Goal: Information Seeking & Learning: Learn about a topic

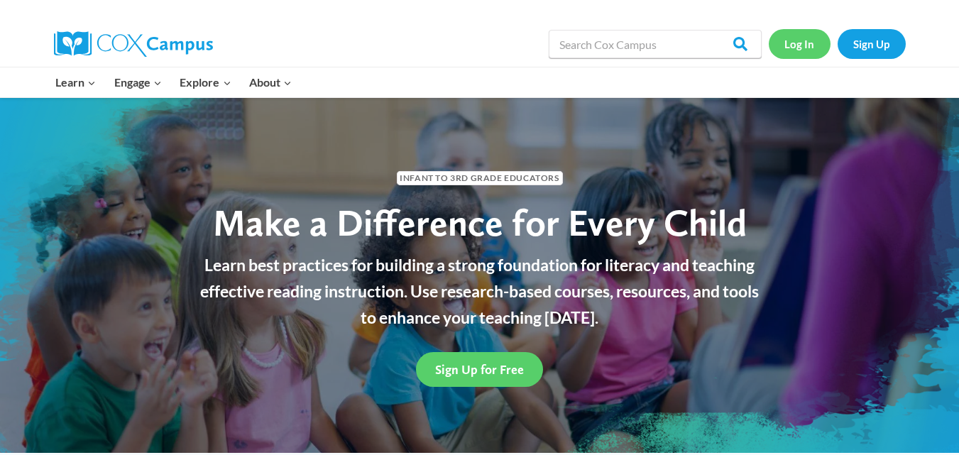
click at [794, 48] on link "Log In" at bounding box center [800, 43] width 62 height 29
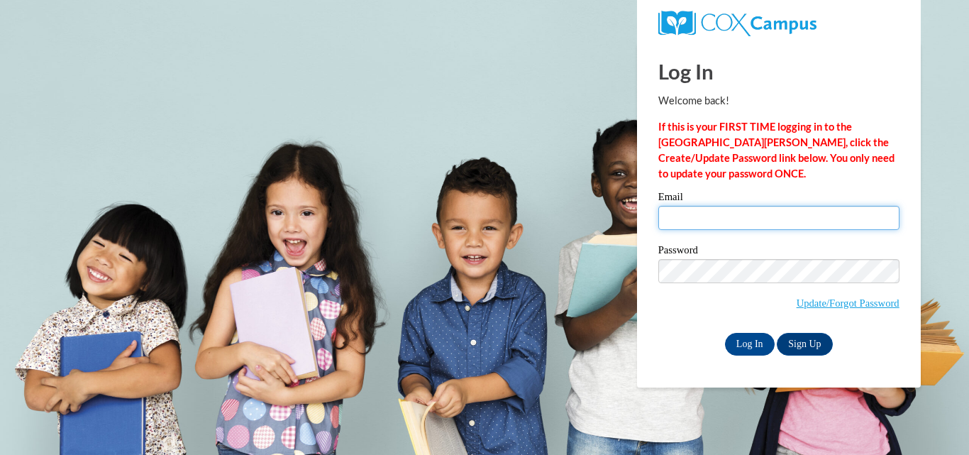
click at [703, 225] on input "Email" at bounding box center [779, 218] width 241 height 24
type input "skylar46144@gmail.com"
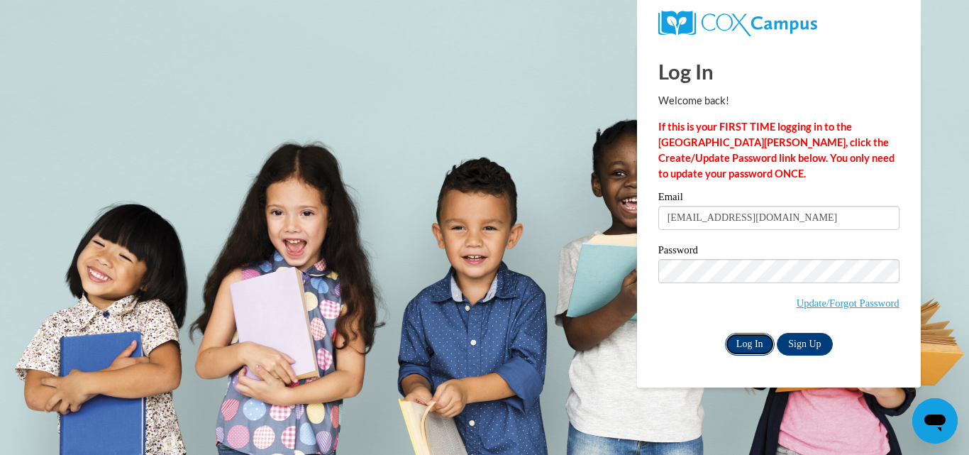
click at [754, 338] on input "Log In" at bounding box center [750, 344] width 50 height 23
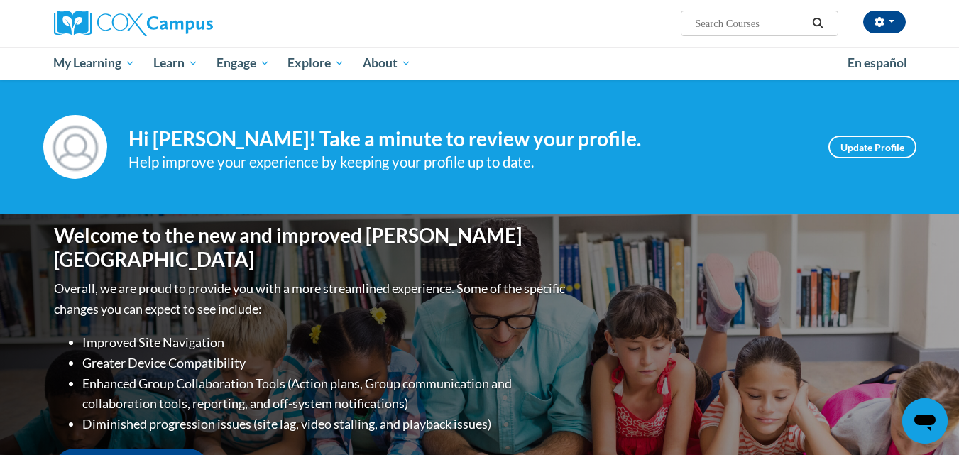
click at [720, 20] on input "Search..." at bounding box center [750, 23] width 114 height 17
type input "Vocabulary instruction"
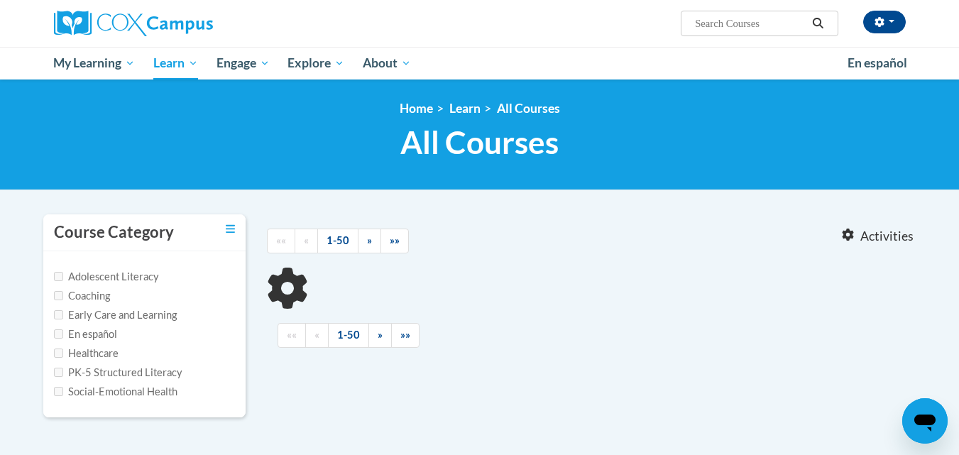
type input "Vocabulary instruction"
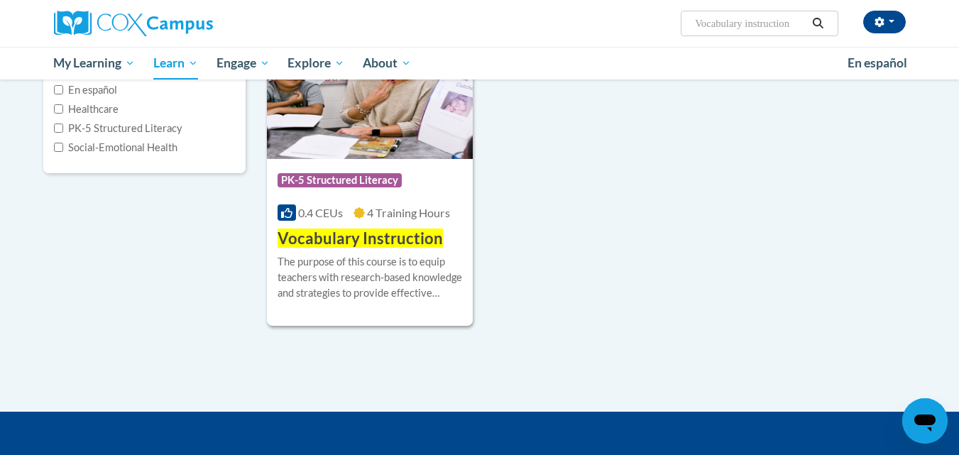
scroll to position [245, 0]
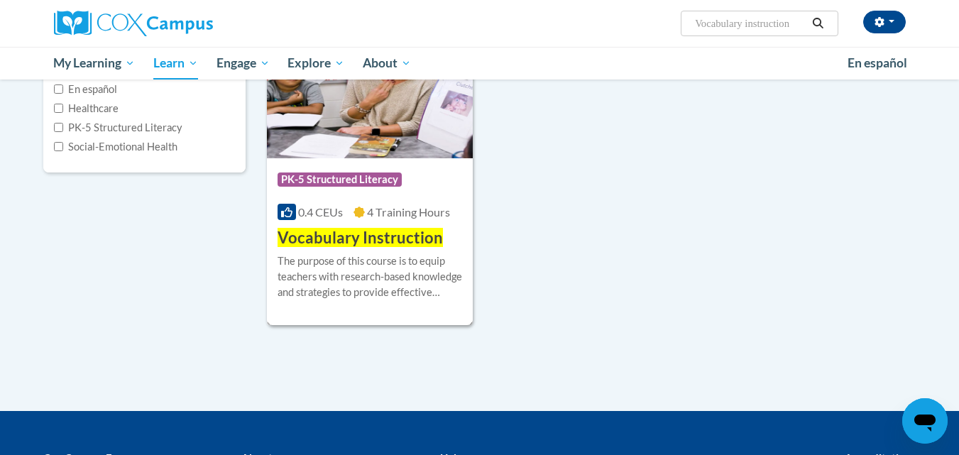
click at [378, 171] on div "Course Category: PK-5 Structured Literacy" at bounding box center [369, 181] width 185 height 32
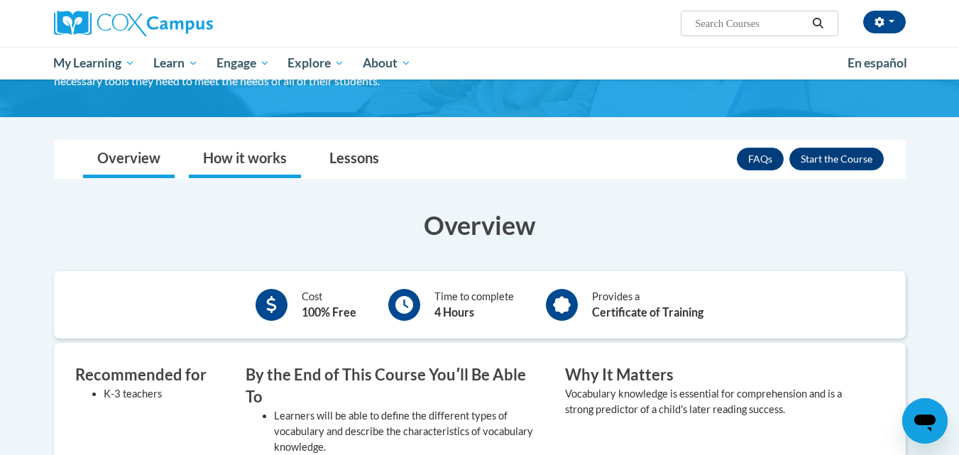
scroll to position [148, 0]
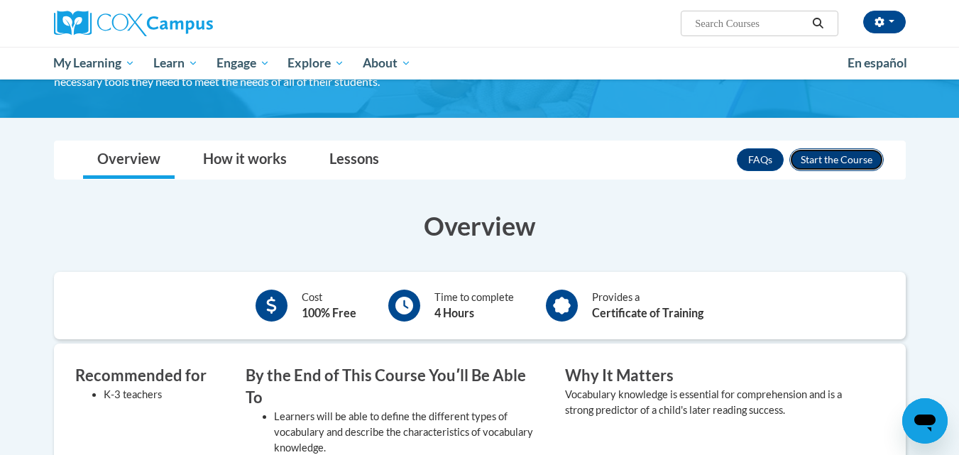
click at [852, 157] on button "Enroll" at bounding box center [836, 159] width 94 height 23
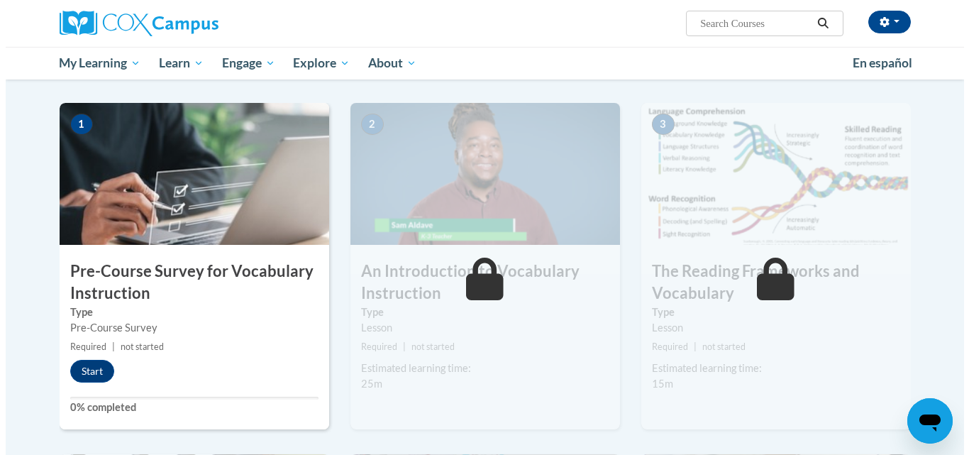
scroll to position [268, 0]
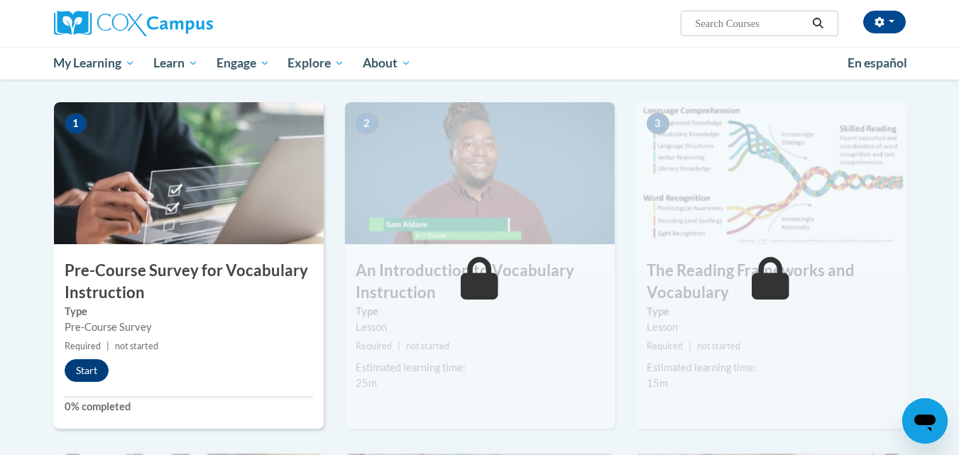
click at [216, 160] on img at bounding box center [189, 173] width 270 height 142
click at [88, 377] on button "Start" at bounding box center [87, 370] width 44 height 23
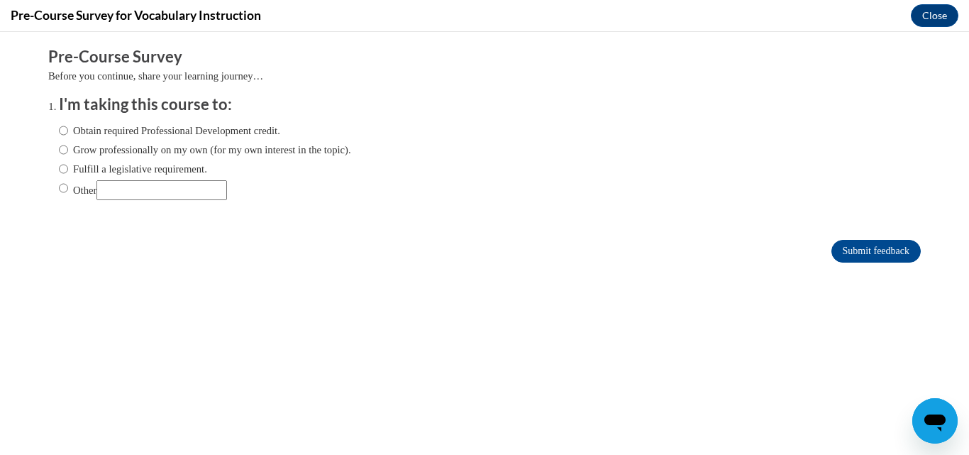
scroll to position [0, 0]
click at [85, 192] on label "Other" at bounding box center [143, 190] width 168 height 20
click at [68, 192] on input "Other" at bounding box center [63, 188] width 9 height 16
radio input "true"
click at [835, 248] on input "Submit feedback" at bounding box center [876, 251] width 89 height 23
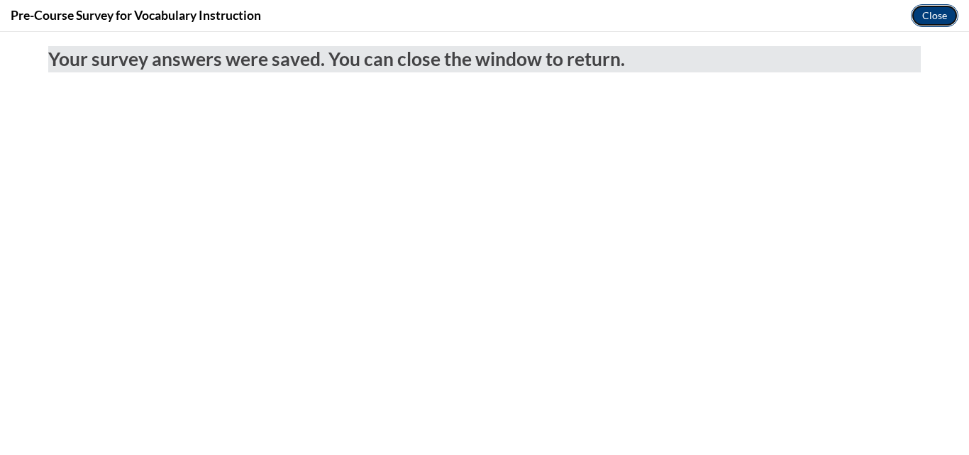
click at [917, 18] on button "Close" at bounding box center [935, 15] width 48 height 23
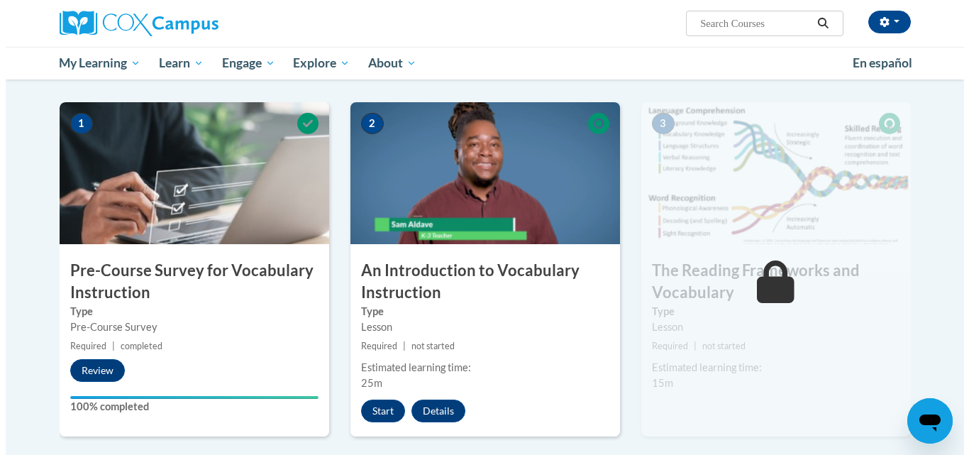
scroll to position [383, 0]
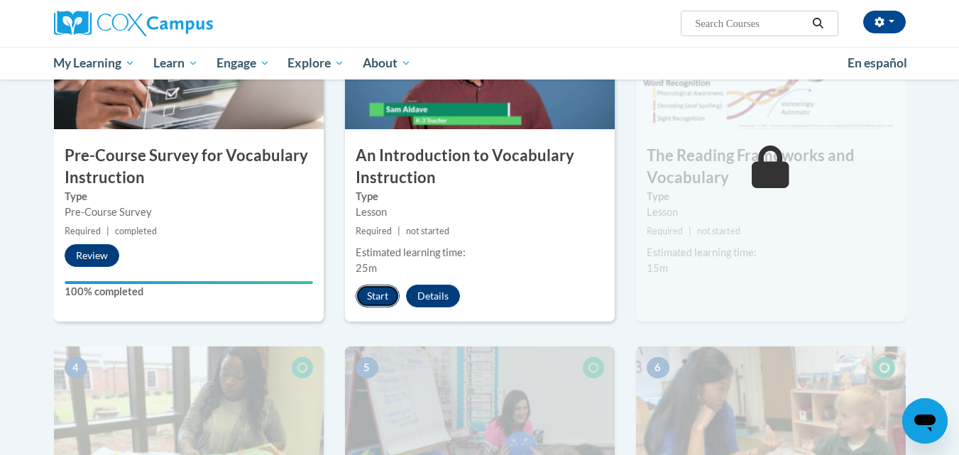
click at [380, 298] on button "Start" at bounding box center [378, 296] width 44 height 23
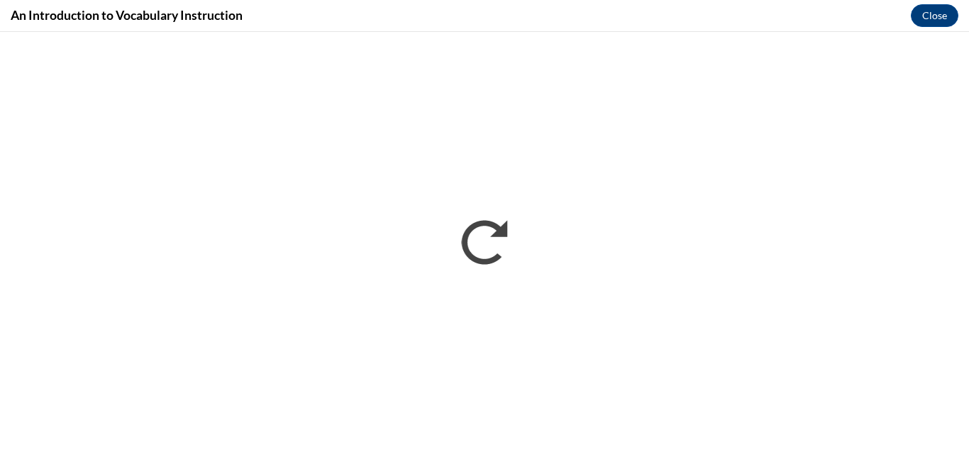
scroll to position [0, 0]
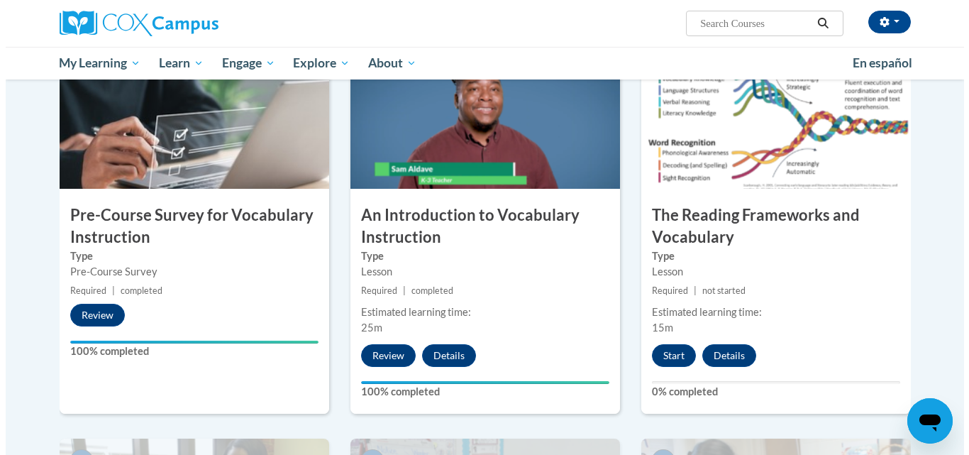
scroll to position [324, 0]
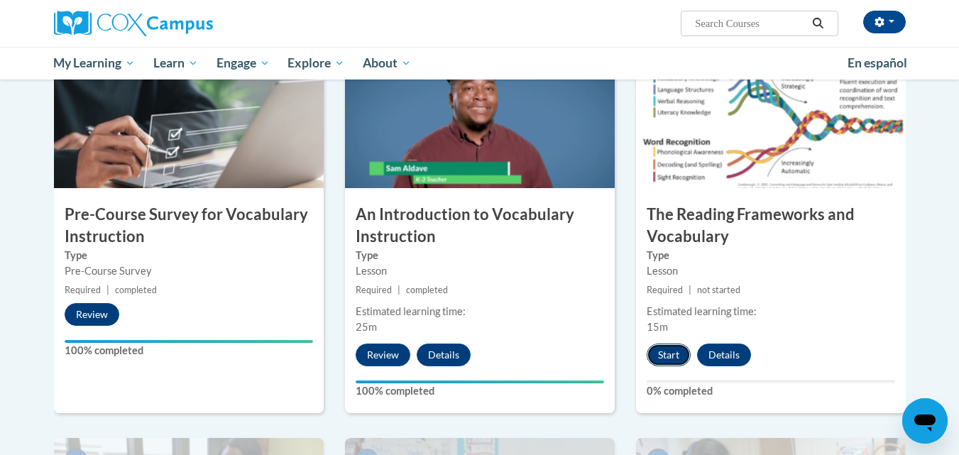
click at [673, 361] on button "Start" at bounding box center [669, 354] width 44 height 23
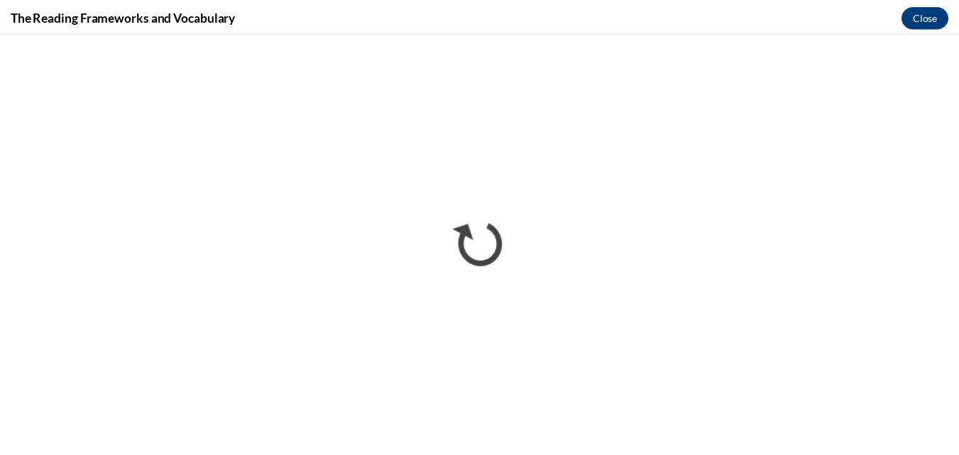
scroll to position [0, 0]
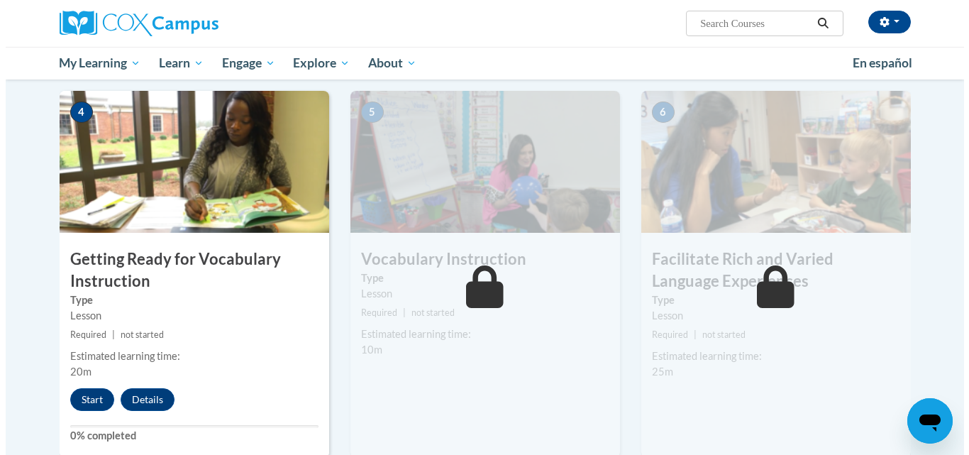
scroll to position [683, 0]
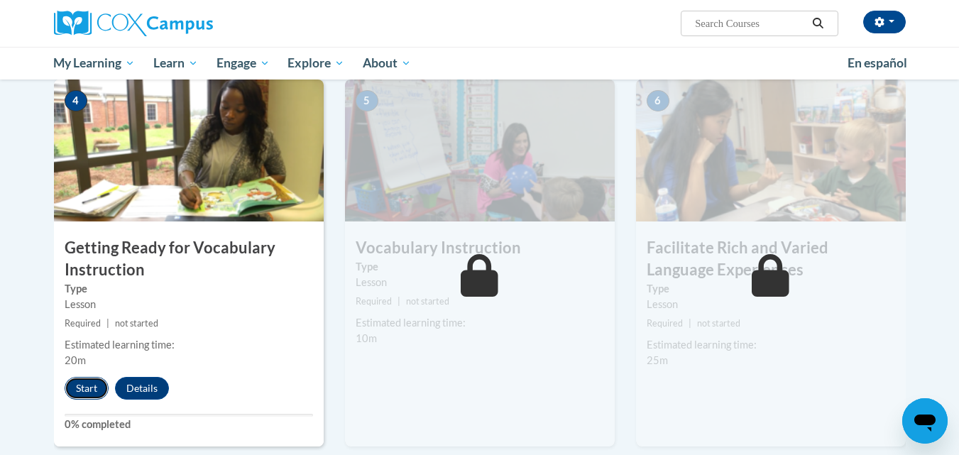
click at [82, 383] on button "Start" at bounding box center [87, 388] width 44 height 23
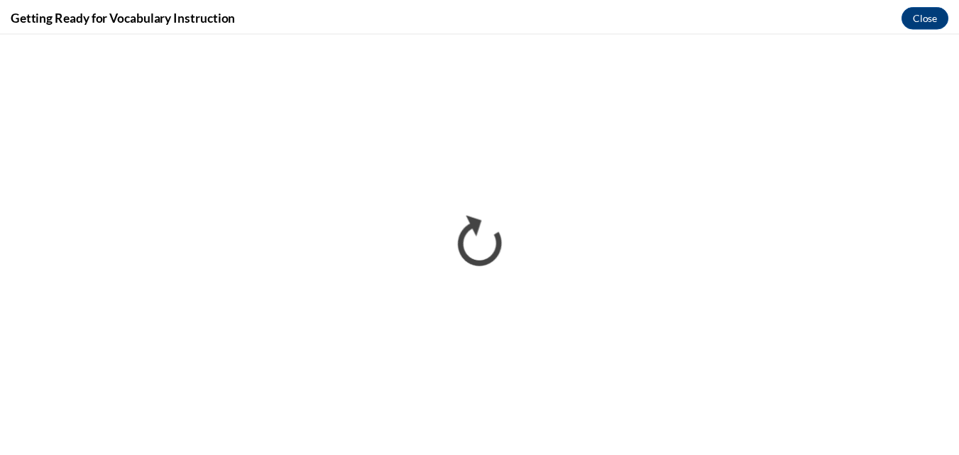
scroll to position [0, 0]
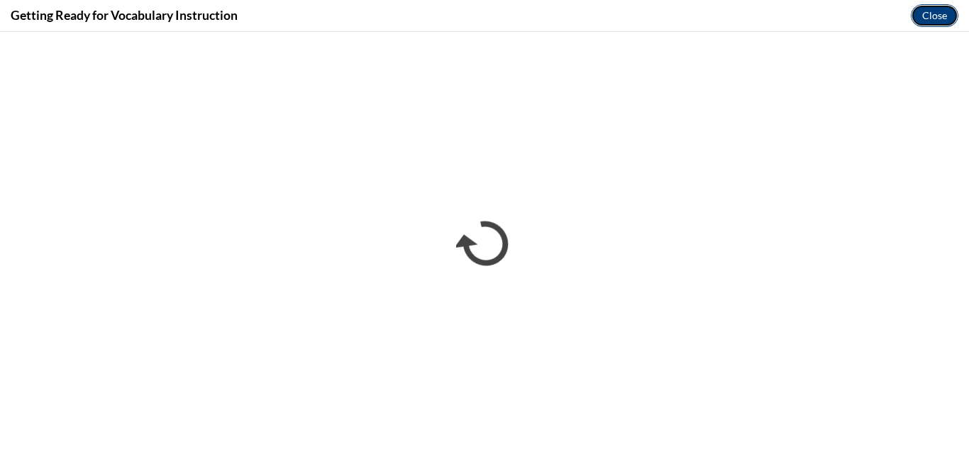
click at [938, 13] on button "Close" at bounding box center [935, 15] width 48 height 23
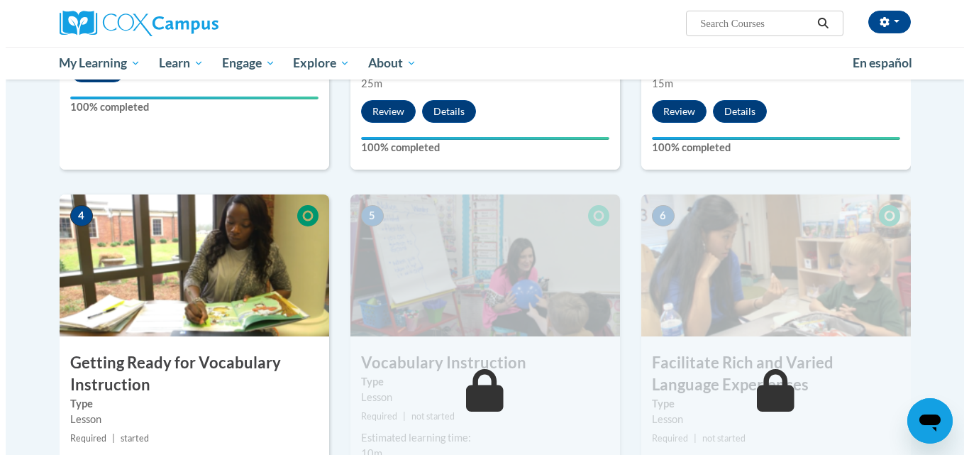
scroll to position [795, 0]
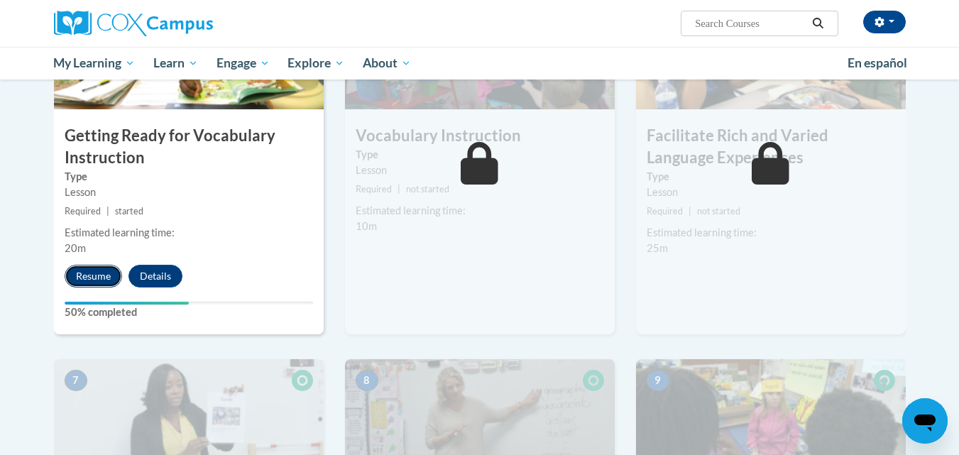
click at [113, 276] on button "Resume" at bounding box center [93, 276] width 57 height 23
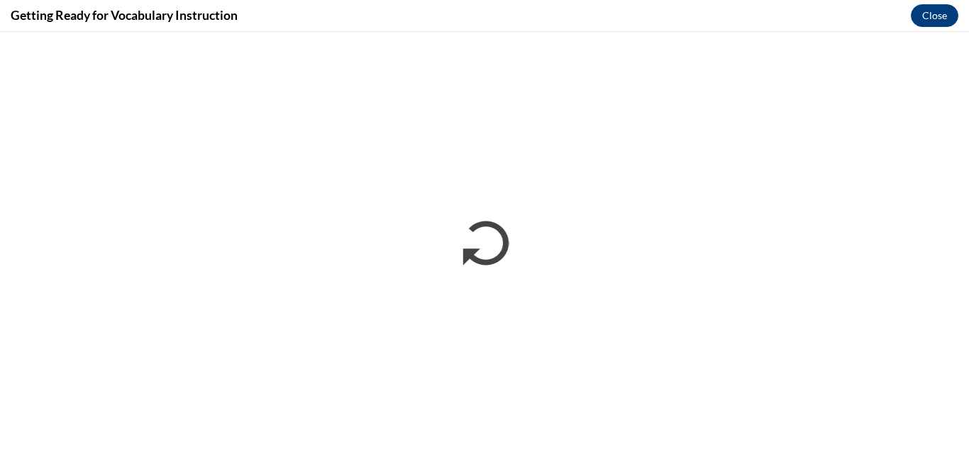
scroll to position [0, 0]
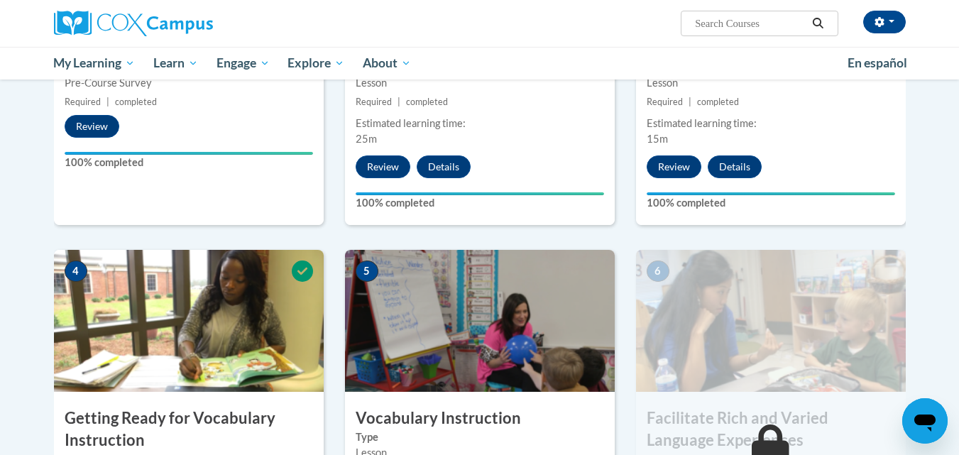
scroll to position [736, 0]
